Goal: Book appointment/travel/reservation

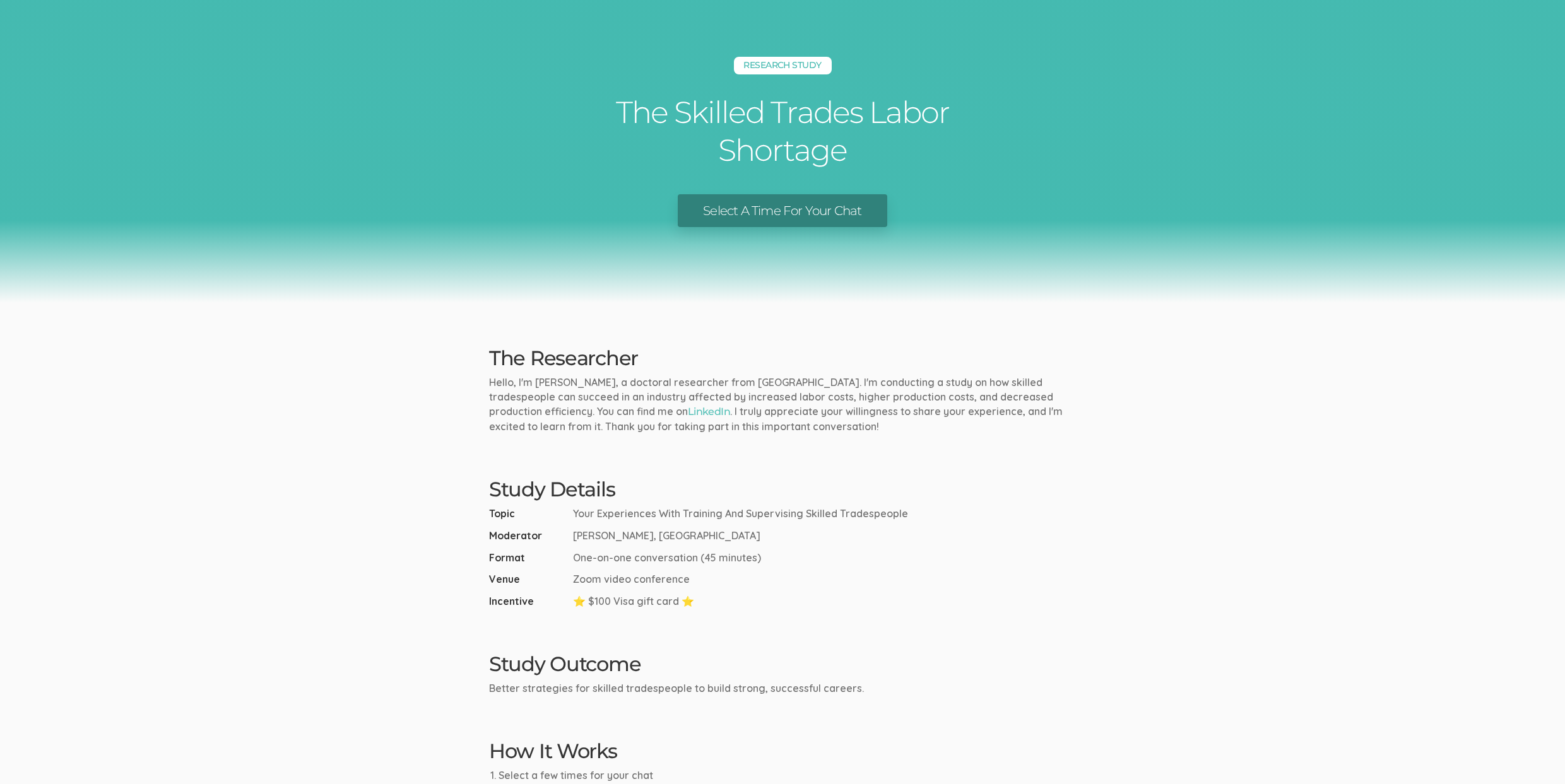
scroll to position [380, 0]
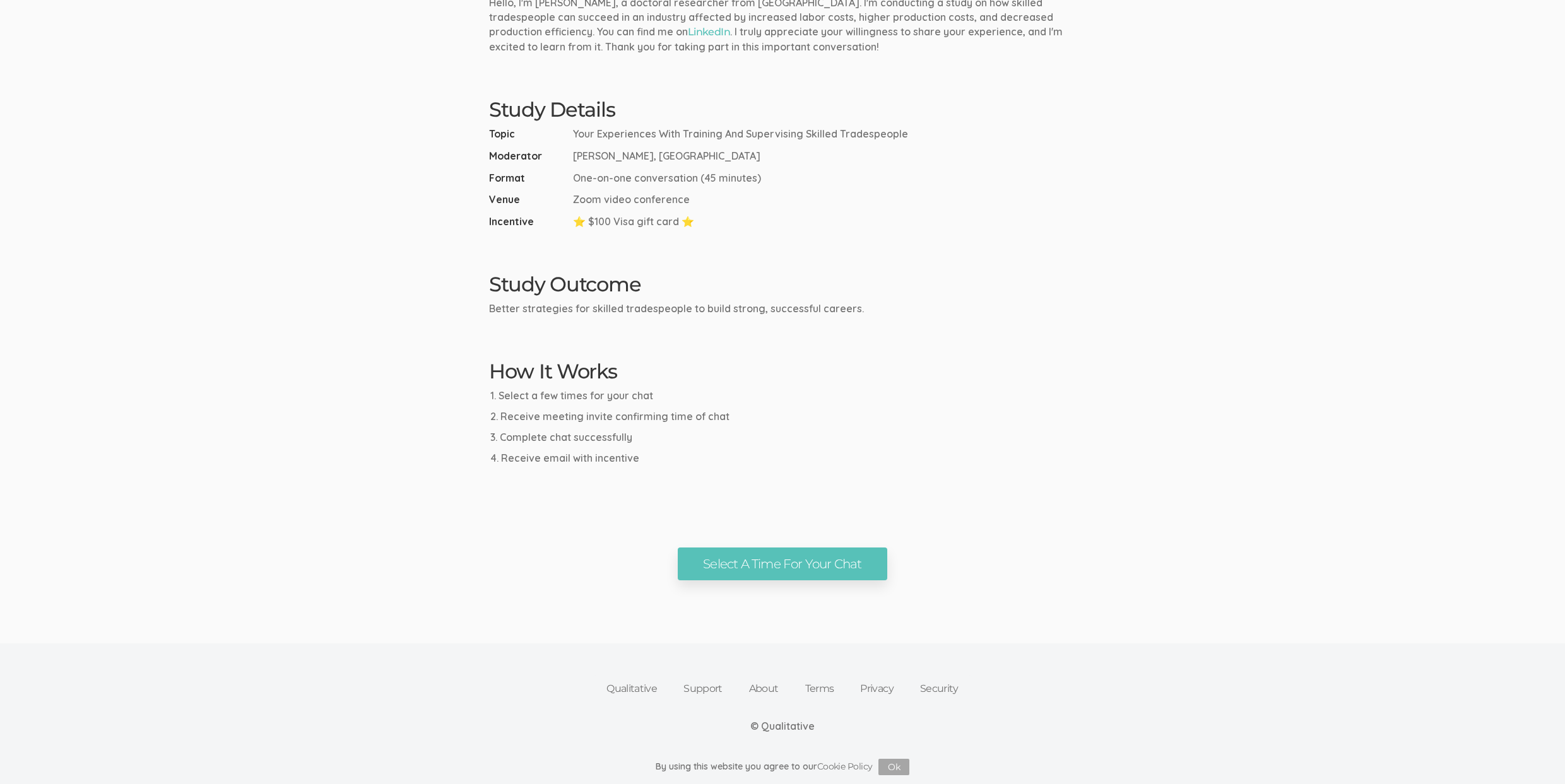
click at [642, 685] on link "Qualitative" at bounding box center [632, 688] width 77 height 28
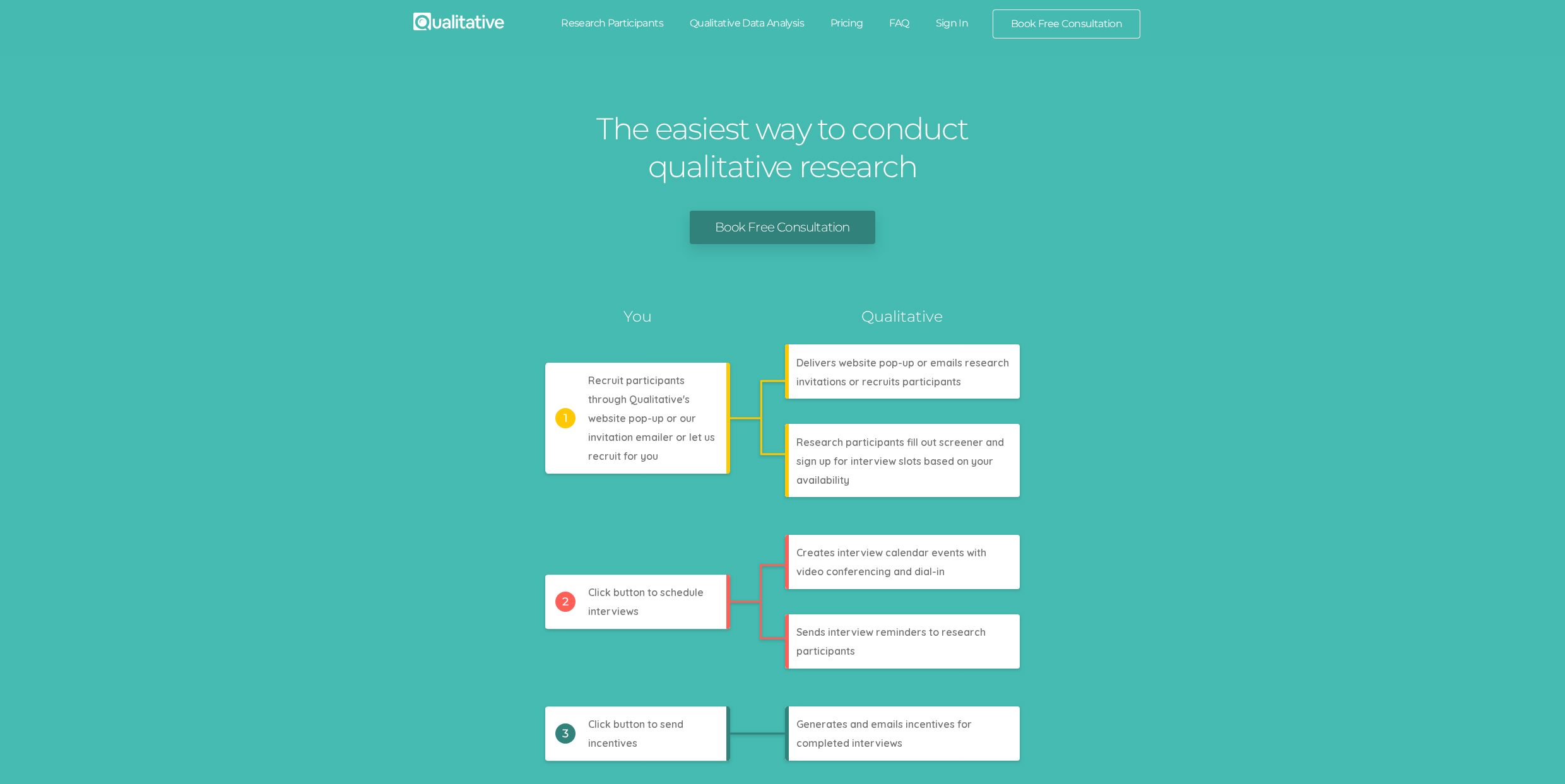
click at [465, 25] on img at bounding box center [459, 21] width 91 height 18
click at [629, 18] on link "Research Participants" at bounding box center [613, 23] width 129 height 28
click at [718, 26] on link "Qualitative Data Analysis" at bounding box center [746, 23] width 141 height 28
click at [858, 24] on link "Pricing" at bounding box center [847, 23] width 59 height 28
click at [908, 23] on link "FAQ" at bounding box center [899, 23] width 47 height 28
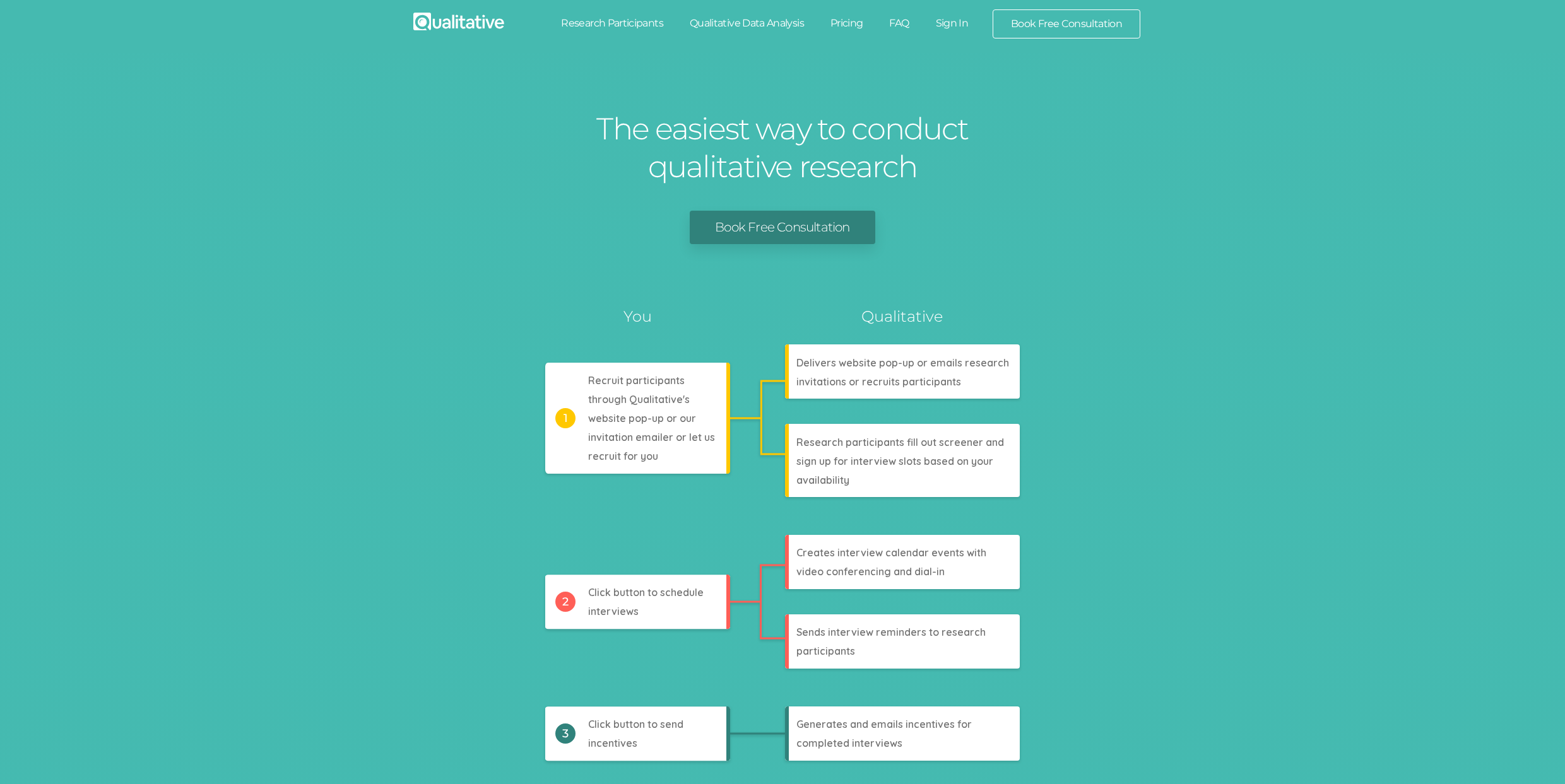
click at [961, 24] on link "Sign In" at bounding box center [952, 23] width 59 height 28
click at [758, 210] on div "The easiest way to conduct qualitative research Book Free Consultation Analyzes…" at bounding box center [782, 556] width 1565 height 1007
click at [760, 230] on link "Book Free Consultation" at bounding box center [782, 227] width 185 height 33
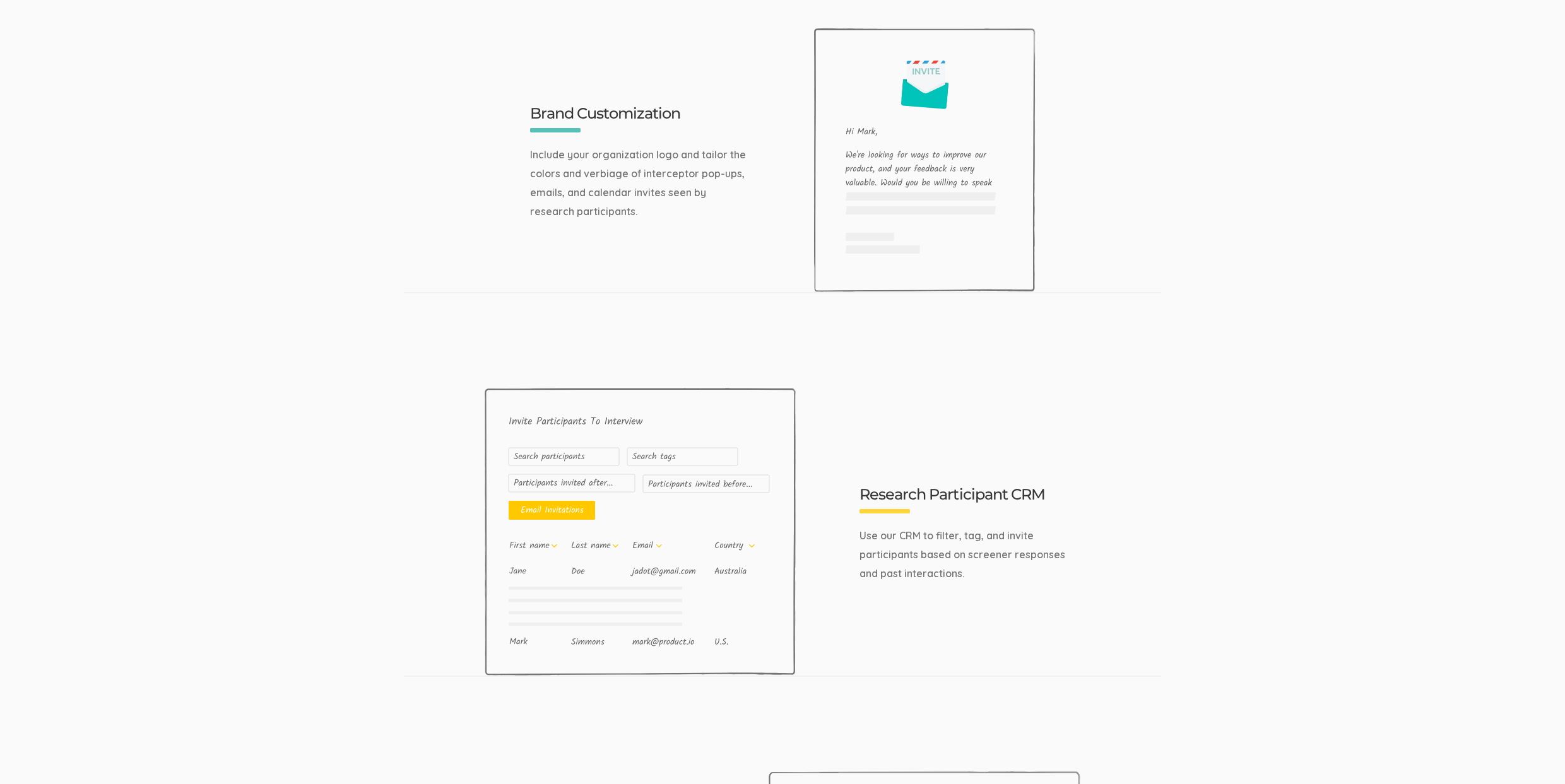
scroll to position [4014, 0]
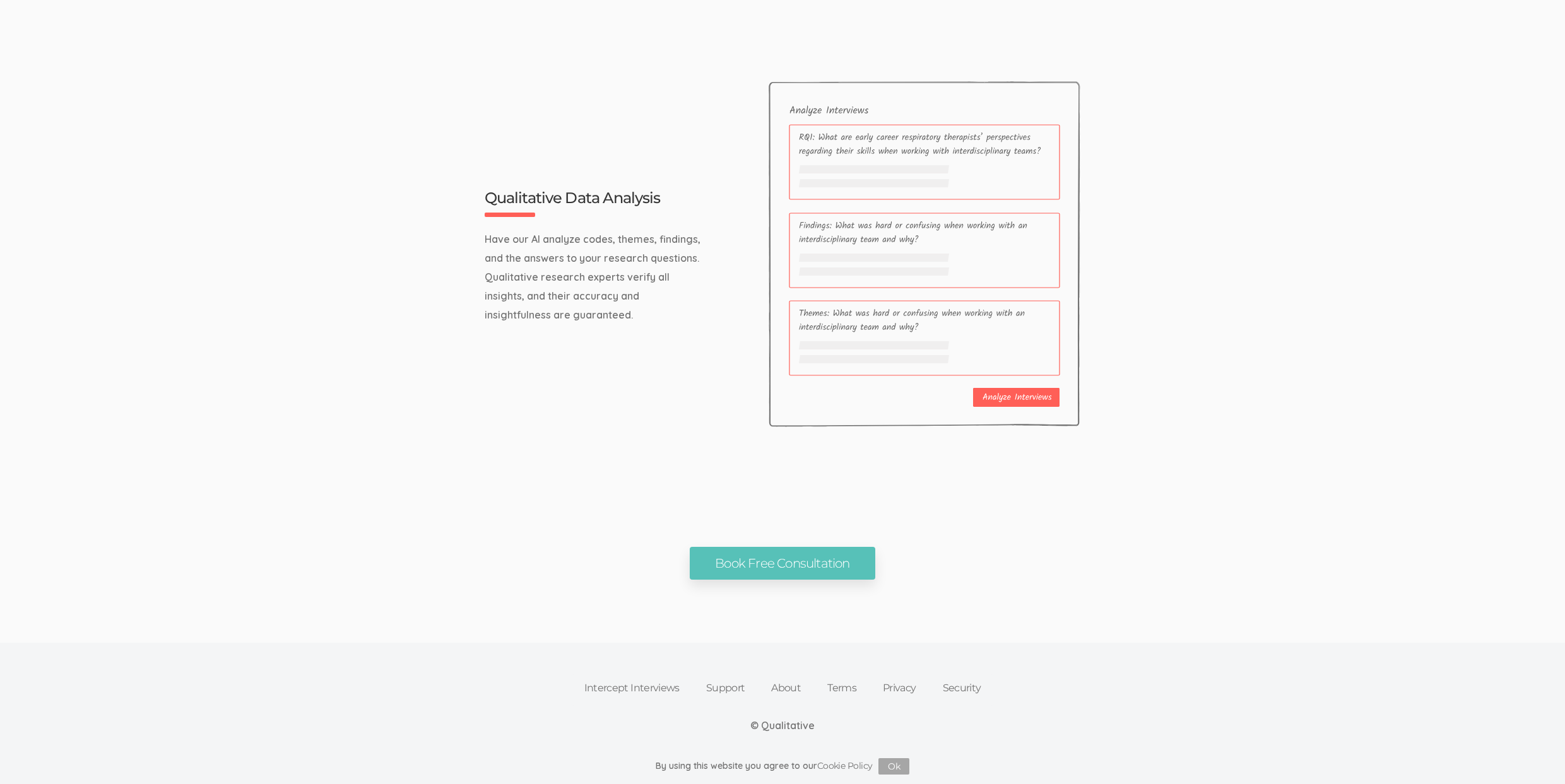
click at [619, 690] on link "Intercept Interviews" at bounding box center [632, 688] width 122 height 28
click at [720, 683] on link "Support" at bounding box center [726, 688] width 66 height 28
click at [777, 687] on link "About" at bounding box center [785, 688] width 56 height 28
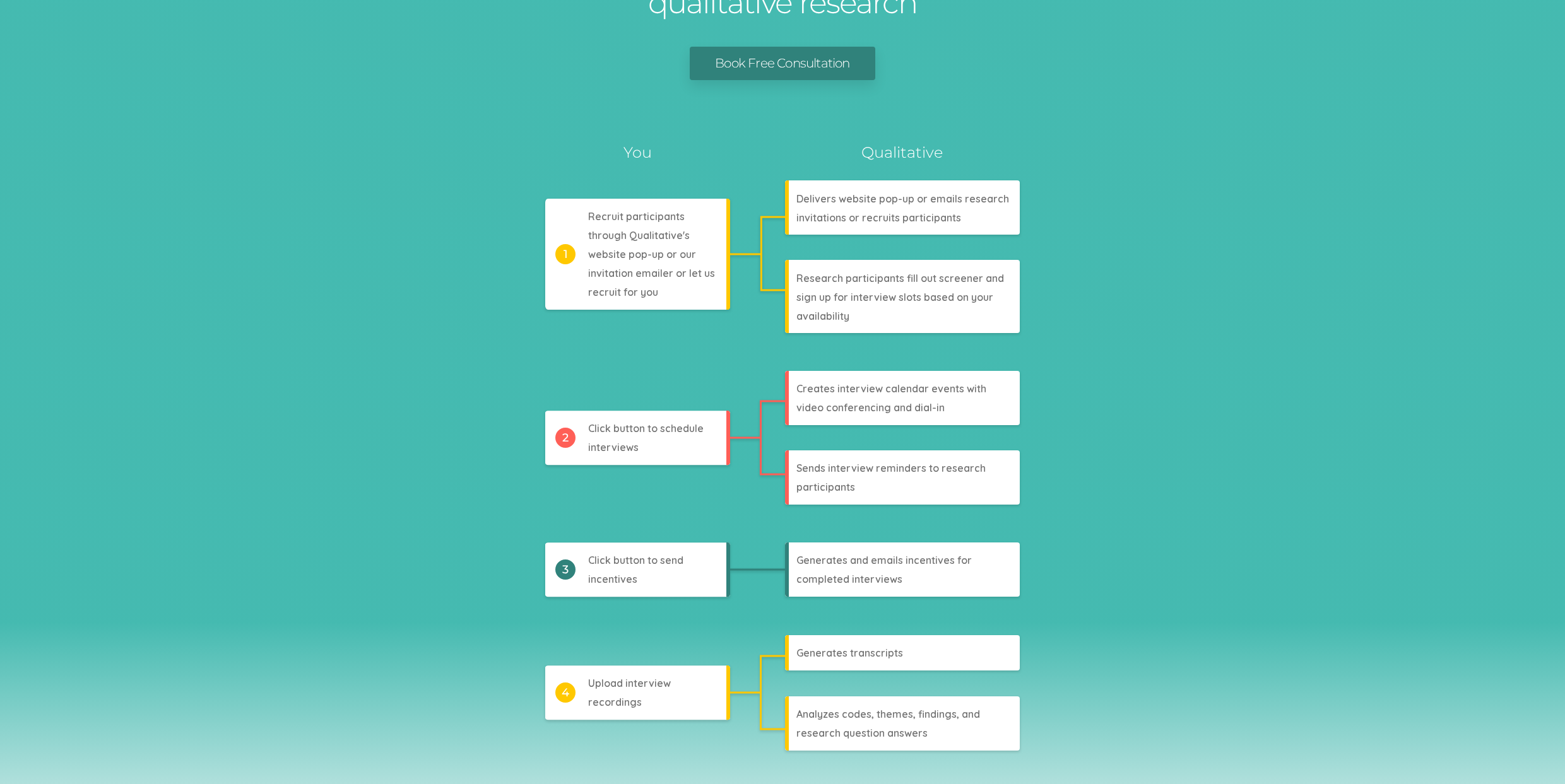
scroll to position [0, 0]
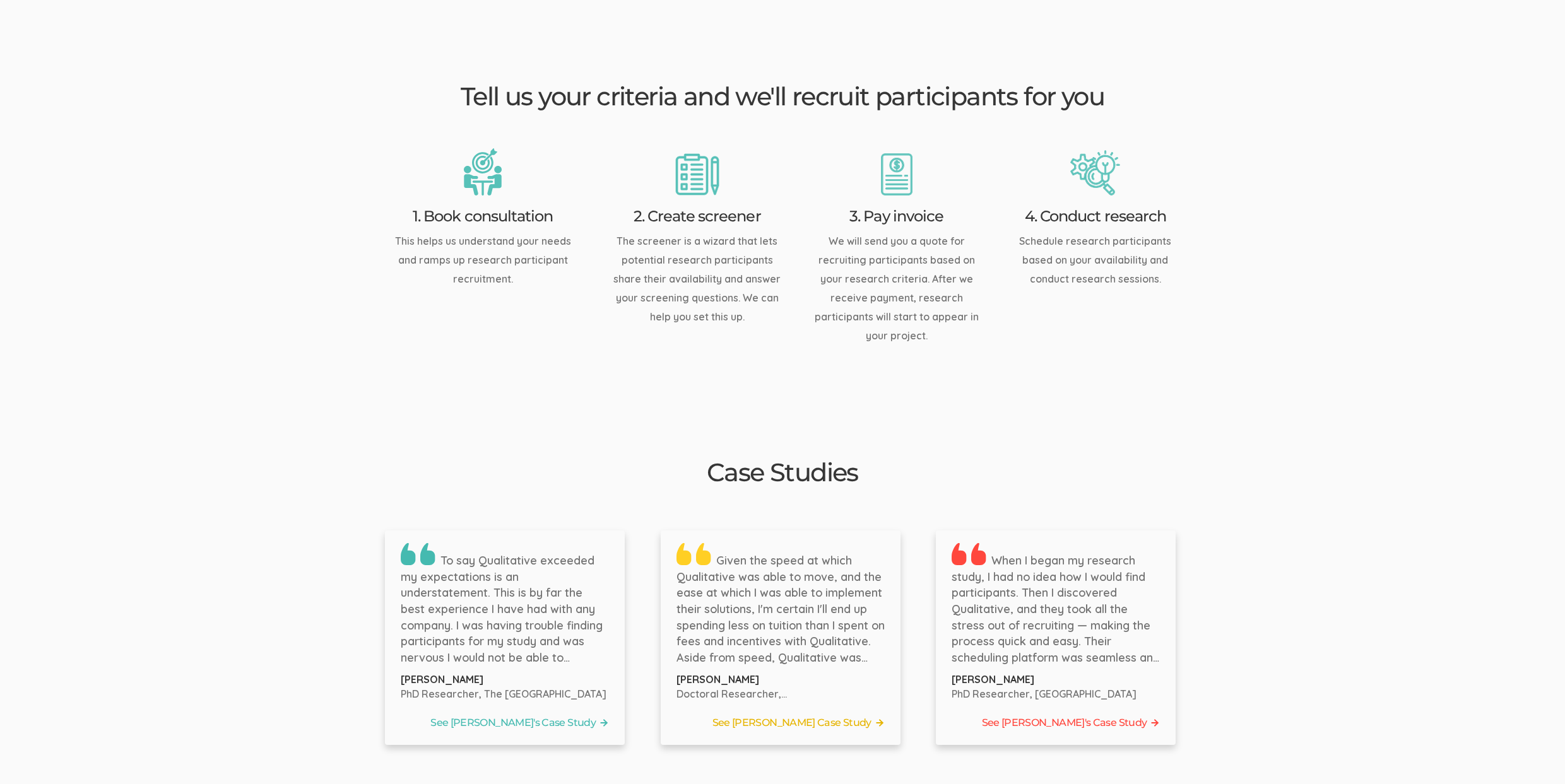
scroll to position [1574, 0]
click at [530, 713] on link "See Bernice's Case Study" at bounding box center [504, 722] width 208 height 19
click at [855, 713] on link "See Tyler's Case Study" at bounding box center [780, 722] width 208 height 19
click at [1057, 713] on link "See Jennifer's Case Study" at bounding box center [1055, 722] width 208 height 19
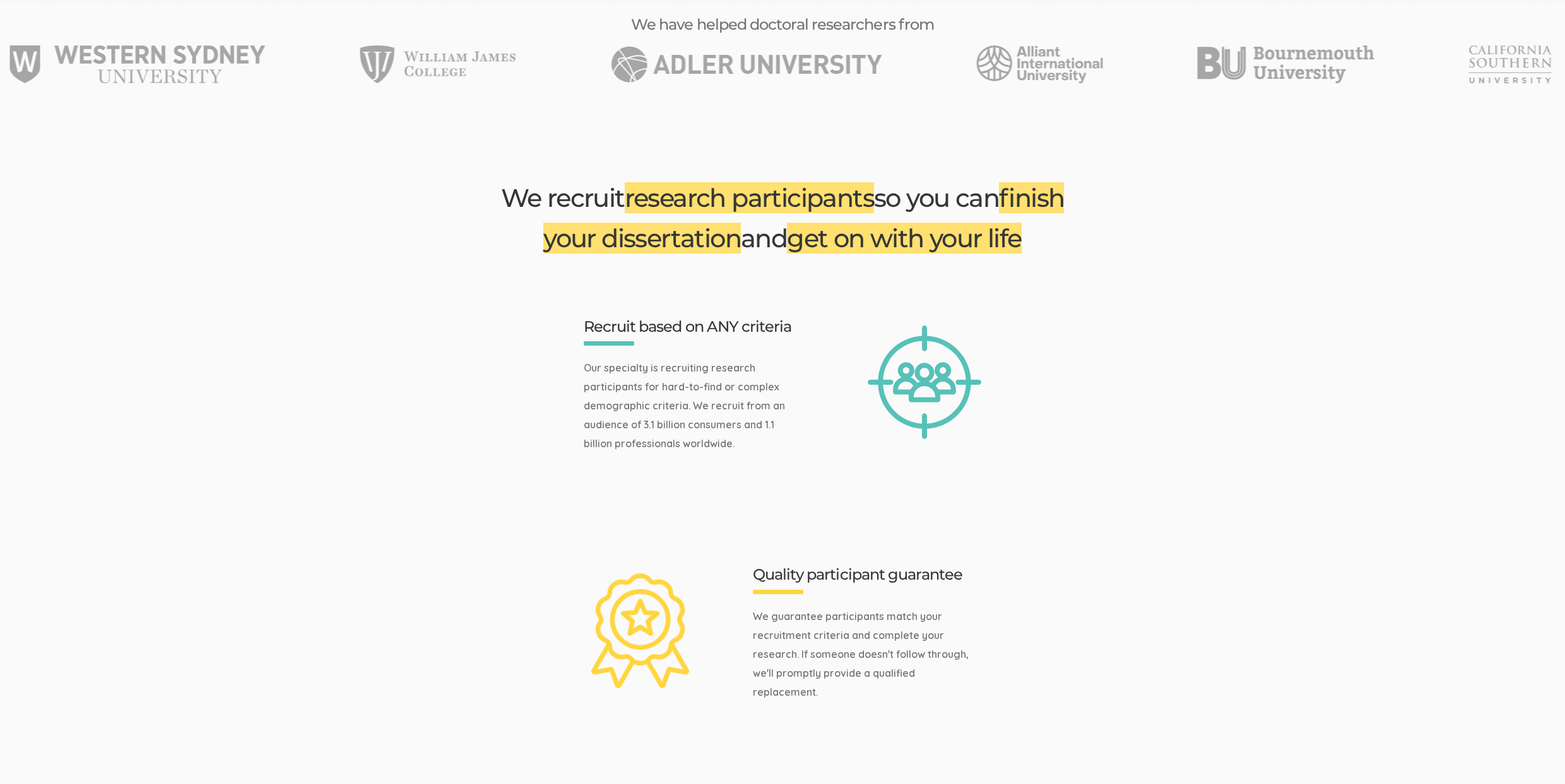
scroll to position [0, 0]
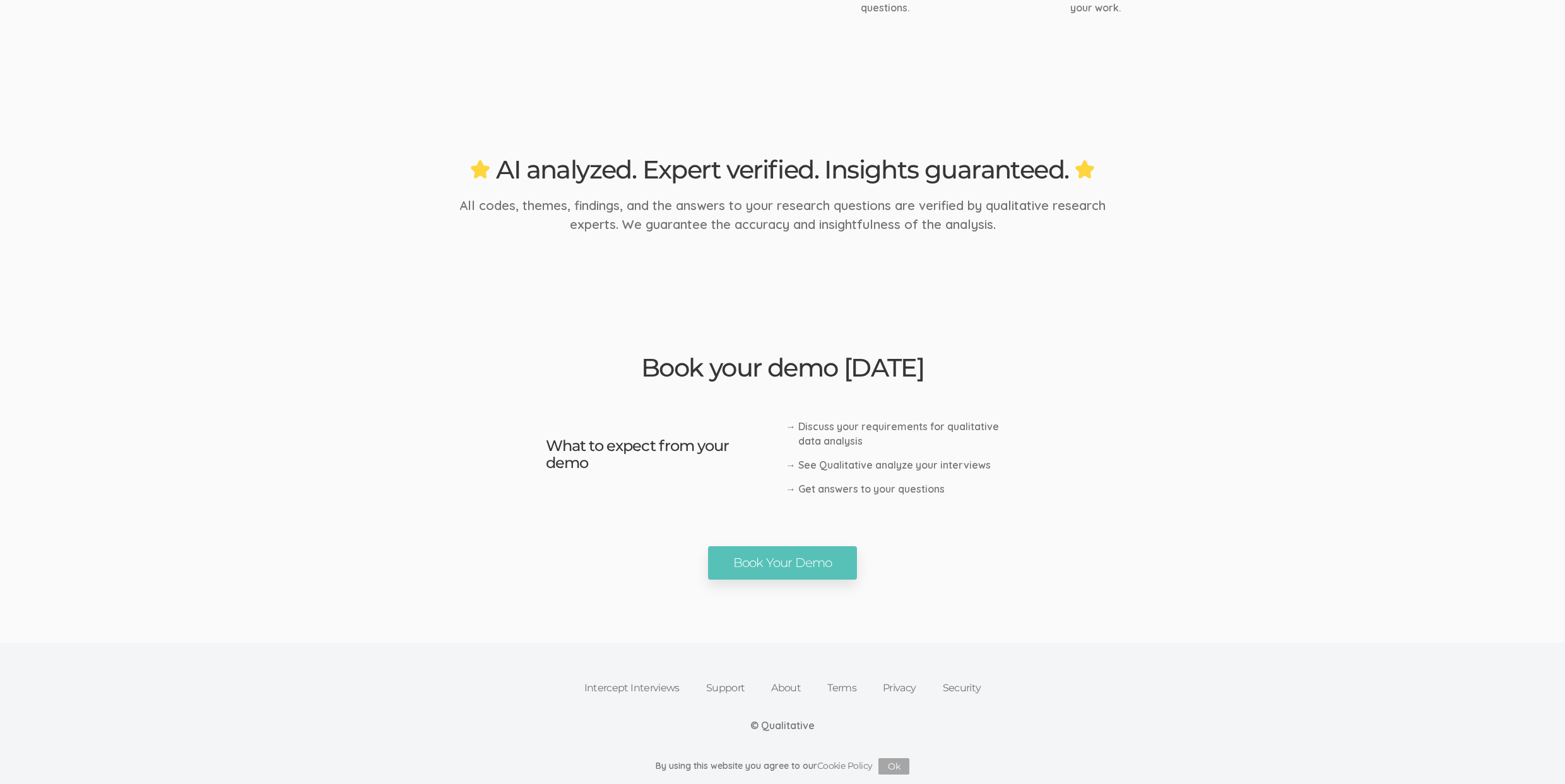
scroll to position [1871, 0]
click at [832, 581] on link "Book Your Demo" at bounding box center [783, 565] width 150 height 33
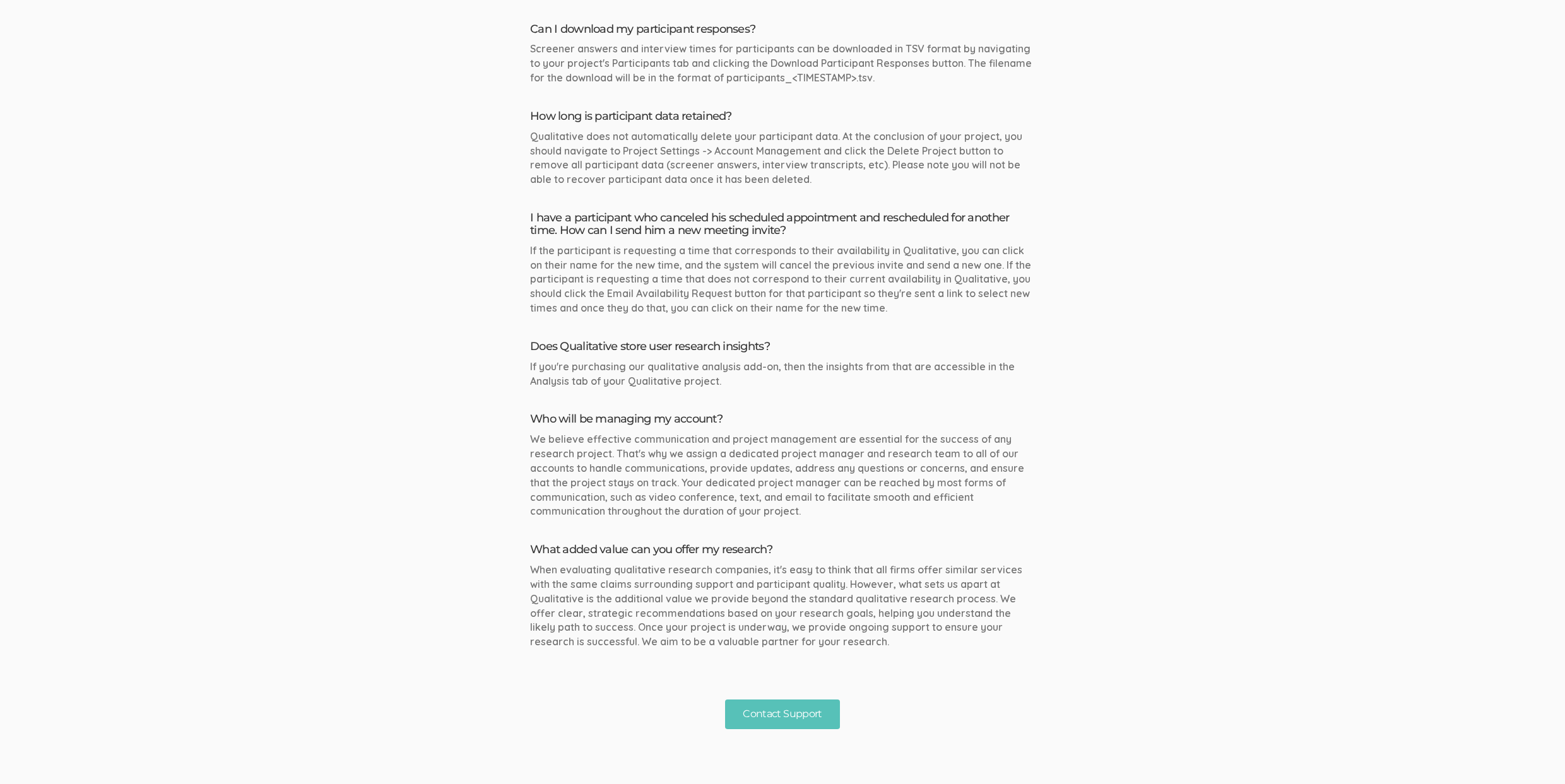
scroll to position [1309, 0]
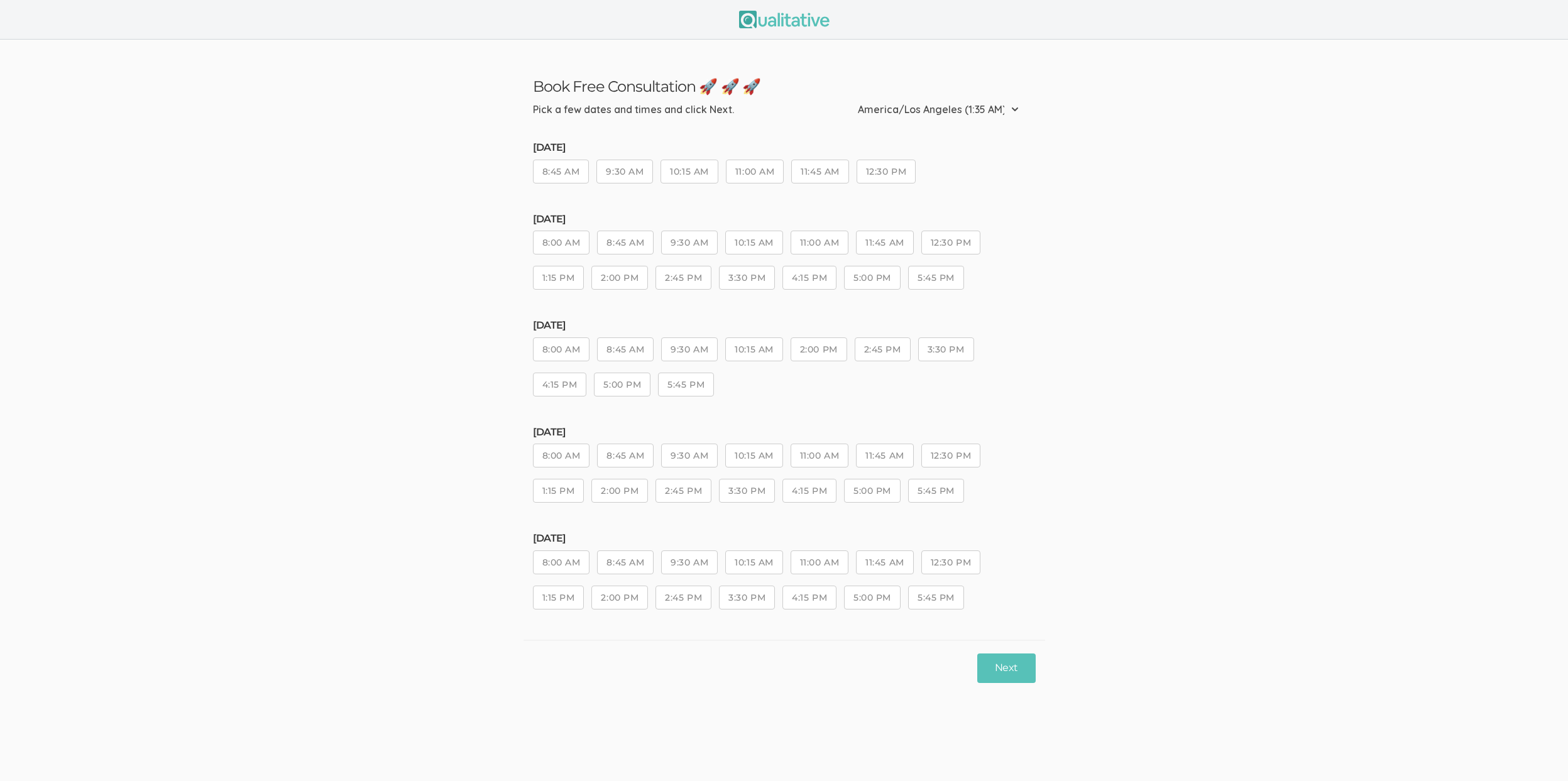
click at [768, 495] on button "3:30 PM" at bounding box center [746, 490] width 56 height 24
click at [801, 501] on button "4:15 PM" at bounding box center [809, 490] width 54 height 24
click at [988, 668] on button "Next" at bounding box center [1006, 668] width 58 height 29
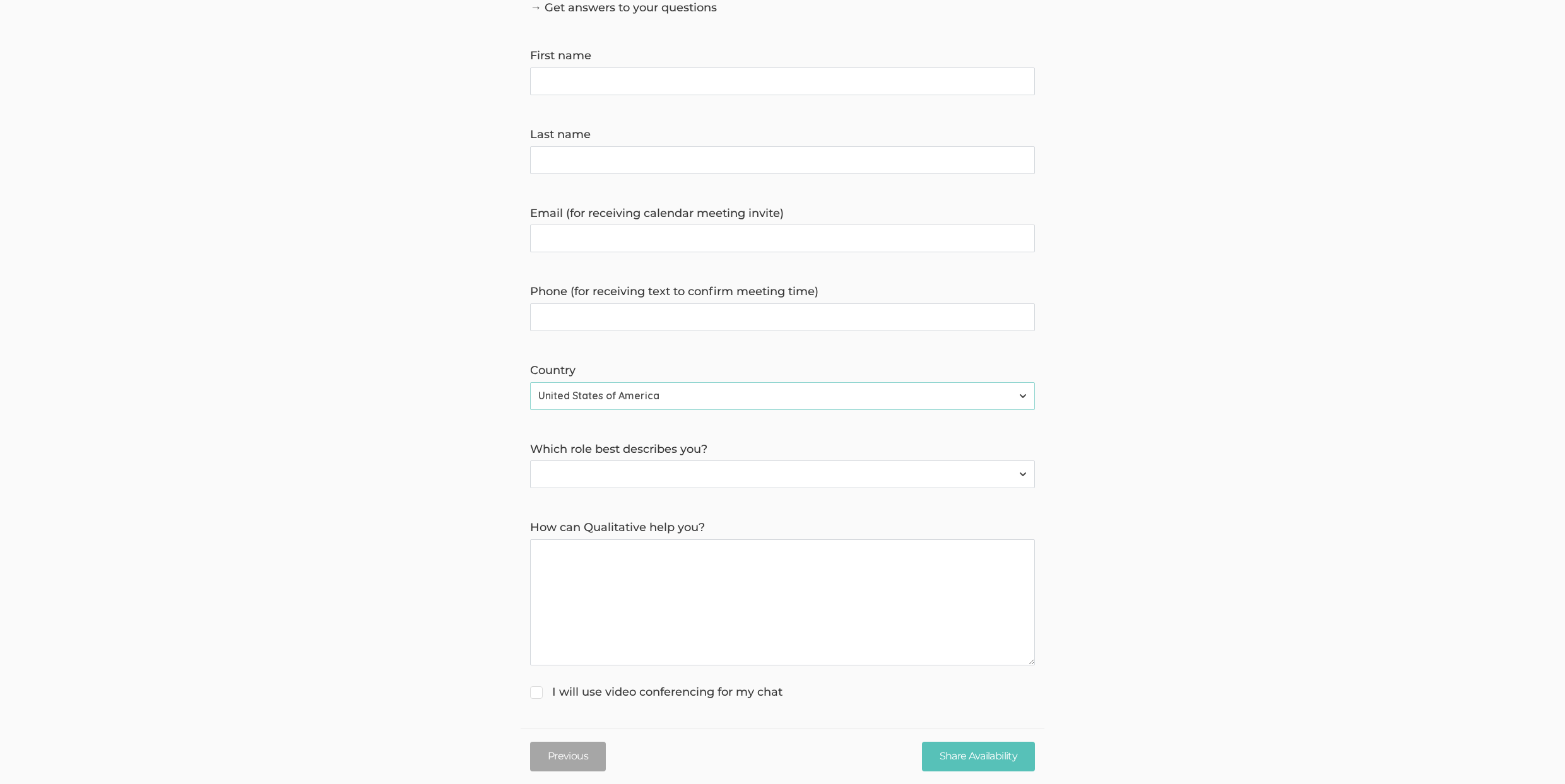
scroll to position [3, 0]
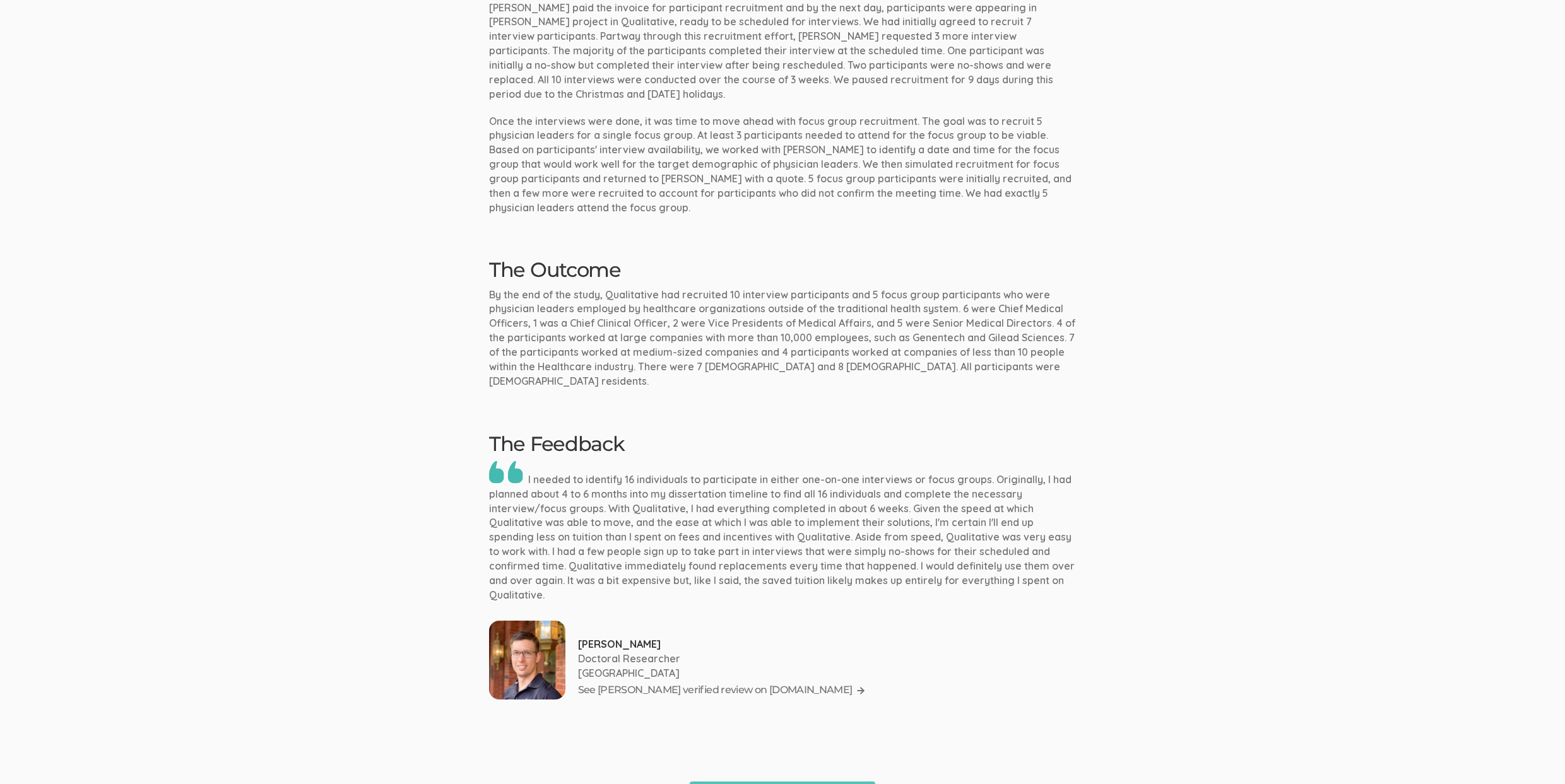
scroll to position [50, 0]
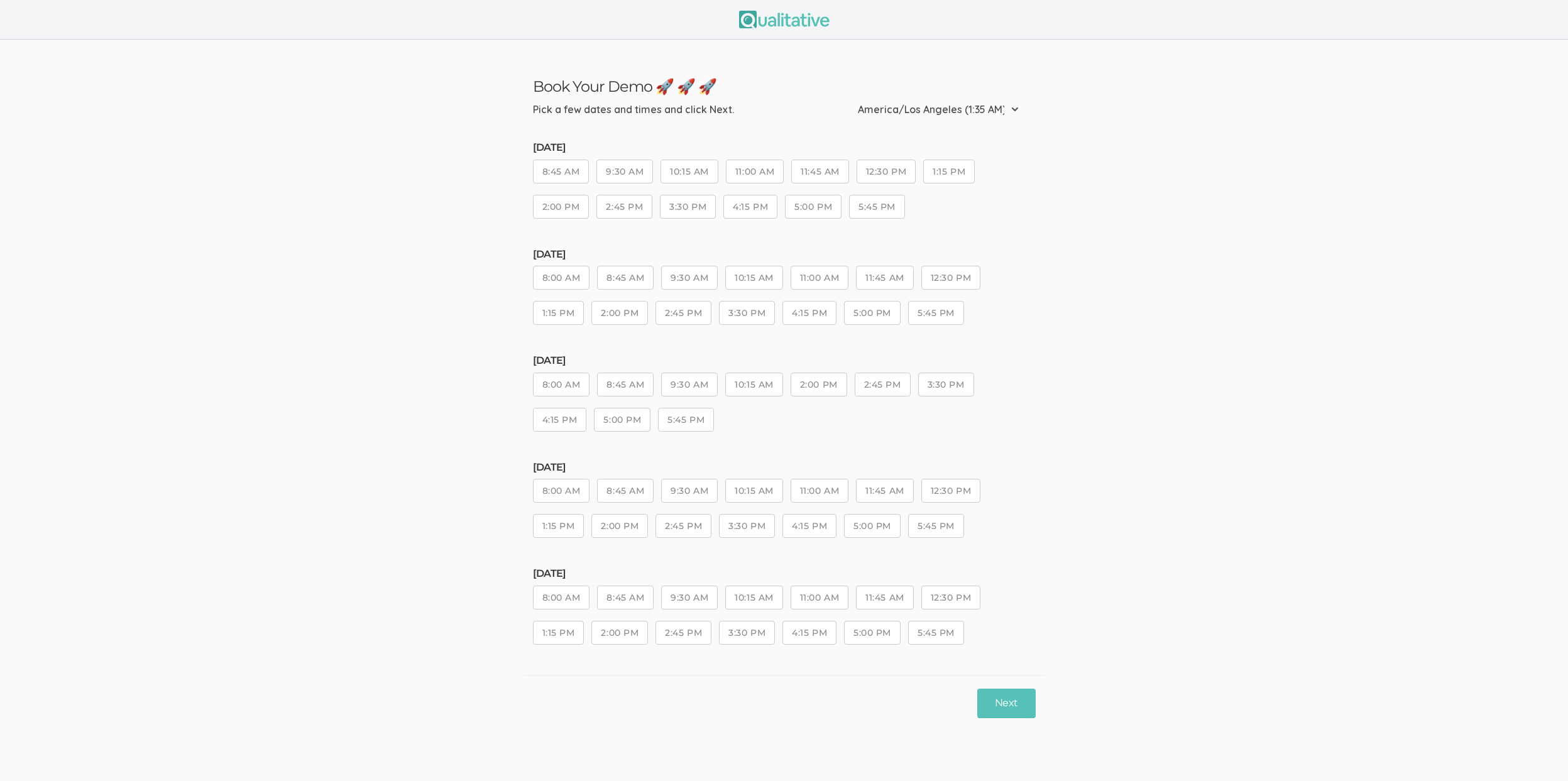
click at [764, 505] on div "[DATE] 8:00 AM 8:45 AM 9:30 AM 10:15 AM 11:00 AM 11:45 AM 12:30 PM 1:15 PM 2:00…" at bounding box center [785, 506] width 503 height 88
click at [762, 492] on button "10:15 AM" at bounding box center [754, 490] width 57 height 24
click at [991, 703] on button "Next" at bounding box center [1006, 703] width 58 height 29
